Goal: Task Accomplishment & Management: Use online tool/utility

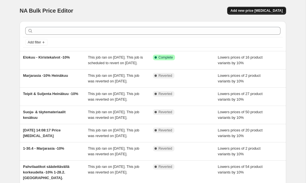
click at [258, 11] on span "Add new price [MEDICAL_DATA]" at bounding box center [256, 10] width 52 height 4
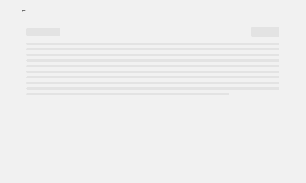
select select "percentage"
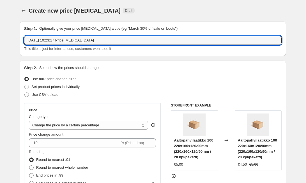
drag, startPoint x: 98, startPoint y: 41, endPoint x: 18, endPoint y: 38, distance: 79.9
click at [65, 41] on input "Pienpanimotuotteet jolumyyntiin" at bounding box center [152, 40] width 257 height 9
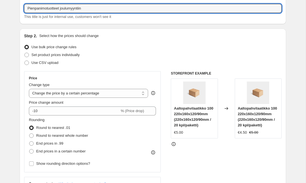
scroll to position [35, 0]
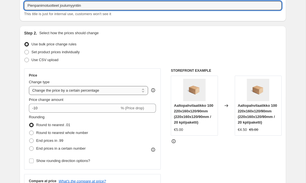
type input "Pienpanimotuotteet joulumyyntiin"
click at [141, 92] on select "Change the price to a certain amount Change the price by a certain amount Chang…" at bounding box center [88, 90] width 119 height 9
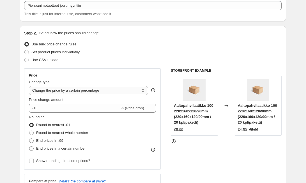
select select "no_change"
click at [29, 86] on select "Change the price to a certain amount Change the price by a certain amount Chang…" at bounding box center [88, 90] width 119 height 9
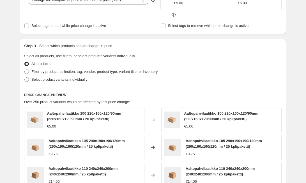
scroll to position [162, 0]
click at [27, 74] on span at bounding box center [26, 71] width 4 height 4
click at [25, 69] on input "Filter by product, collection, tag, vendor, product type, variant title, or inv…" at bounding box center [24, 69] width 0 height 0
radio input "true"
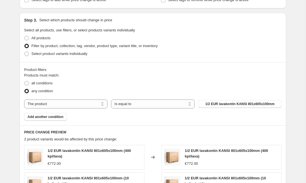
scroll to position [188, 0]
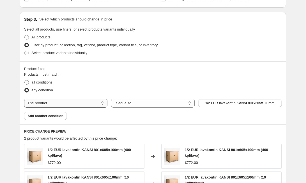
click at [101, 103] on select "The product The product's collection The product's tag The product's vendor The…" at bounding box center [65, 103] width 83 height 9
select select "collection"
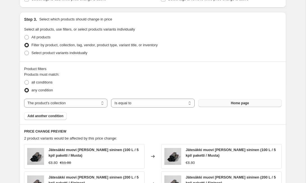
click at [208, 106] on button "Home page" at bounding box center [239, 103] width 83 height 8
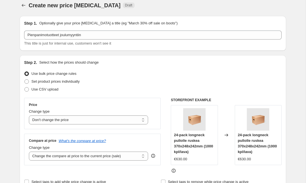
scroll to position [2, 0]
